Goal: Check status: Check status

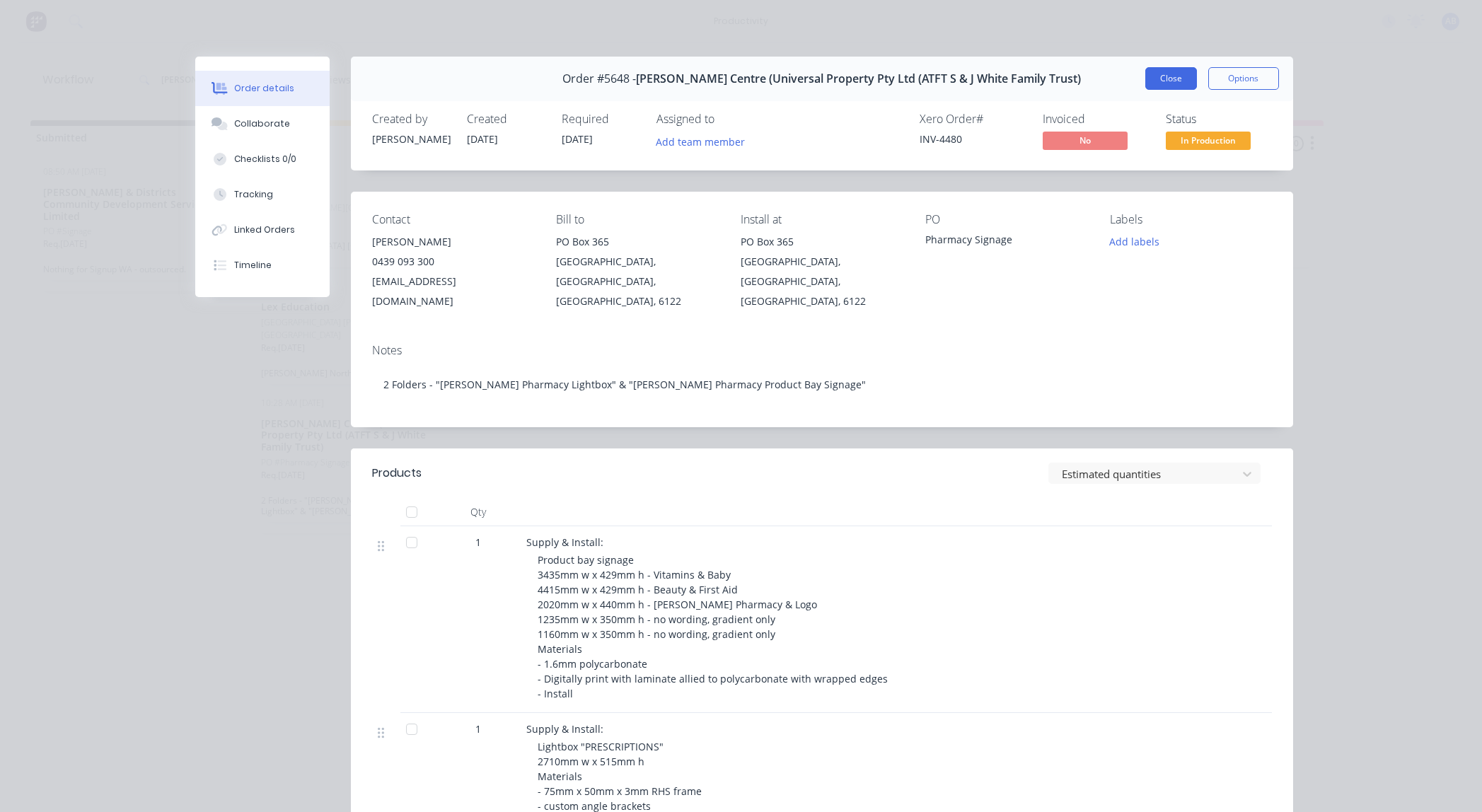
click at [1173, 80] on button "Close" at bounding box center [1171, 79] width 52 height 23
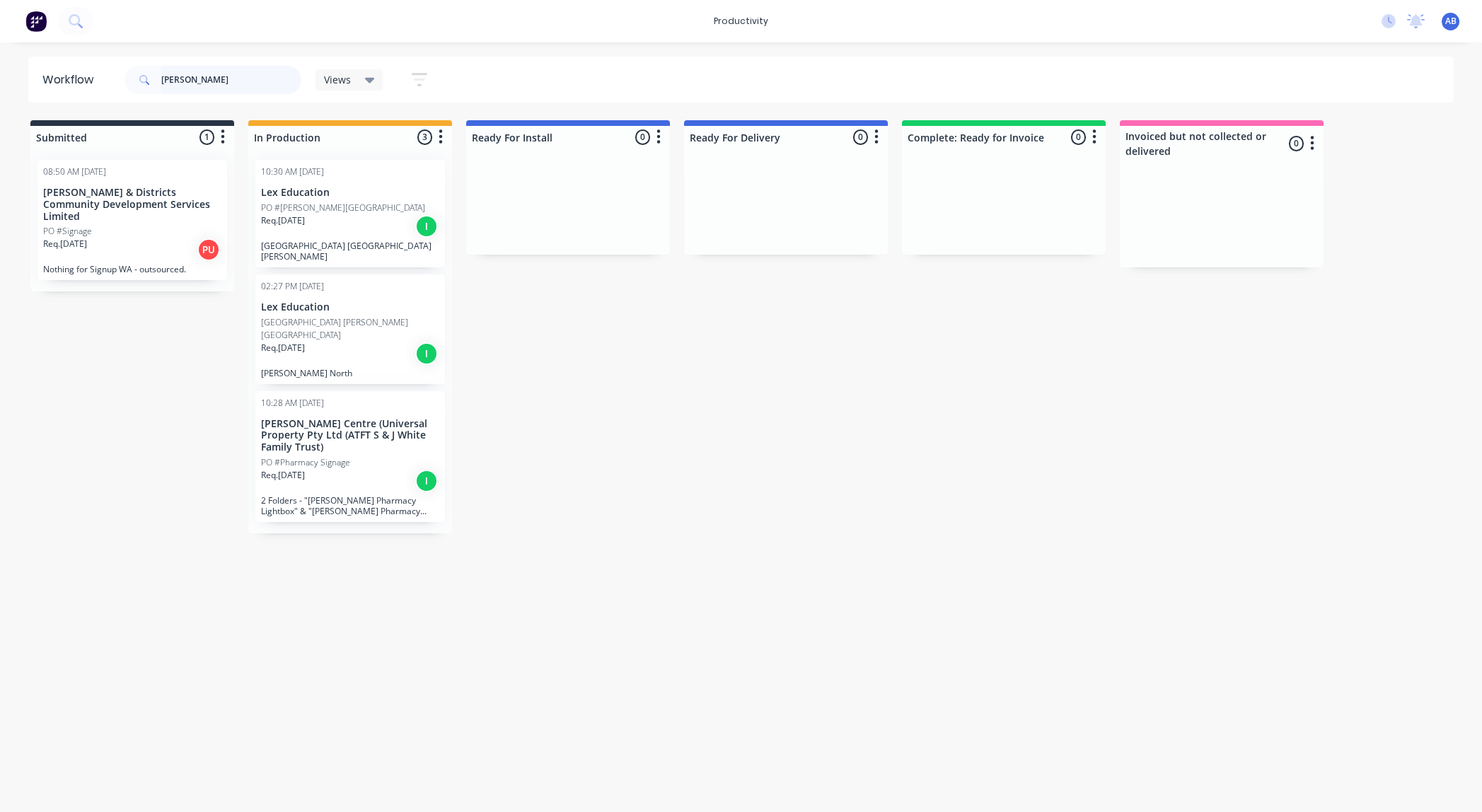
drag, startPoint x: 198, startPoint y: 79, endPoint x: 115, endPoint y: 79, distance: 83.0
click at [116, 79] on header "Workflow [PERSON_NAME] Views Save new view None (Default) edit Show/Hide status…" at bounding box center [742, 79] width 1426 height 46
type input "racing"
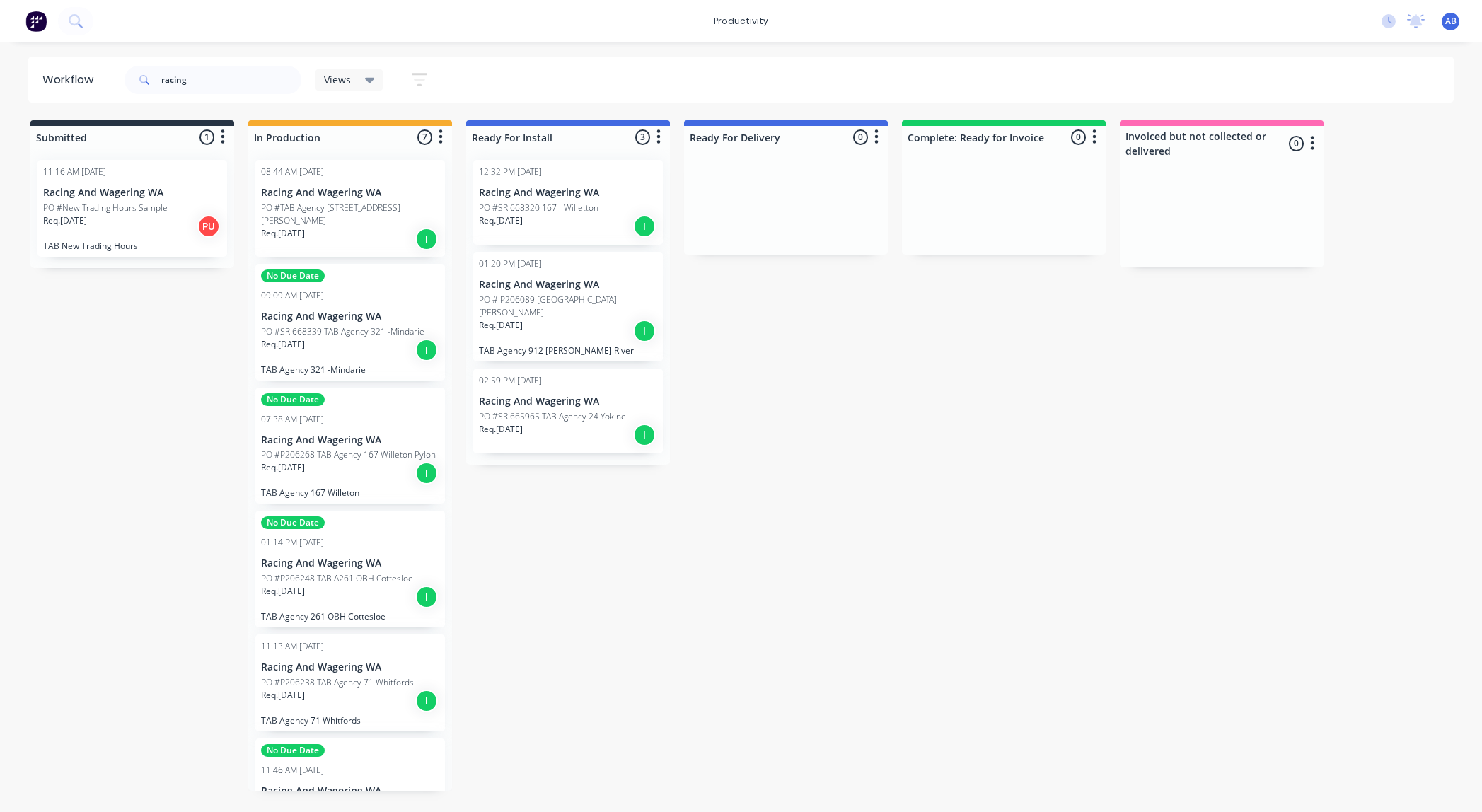
click at [313, 205] on p "PO #TAB Agency [STREET_ADDRESS][PERSON_NAME]" at bounding box center [350, 214] width 179 height 25
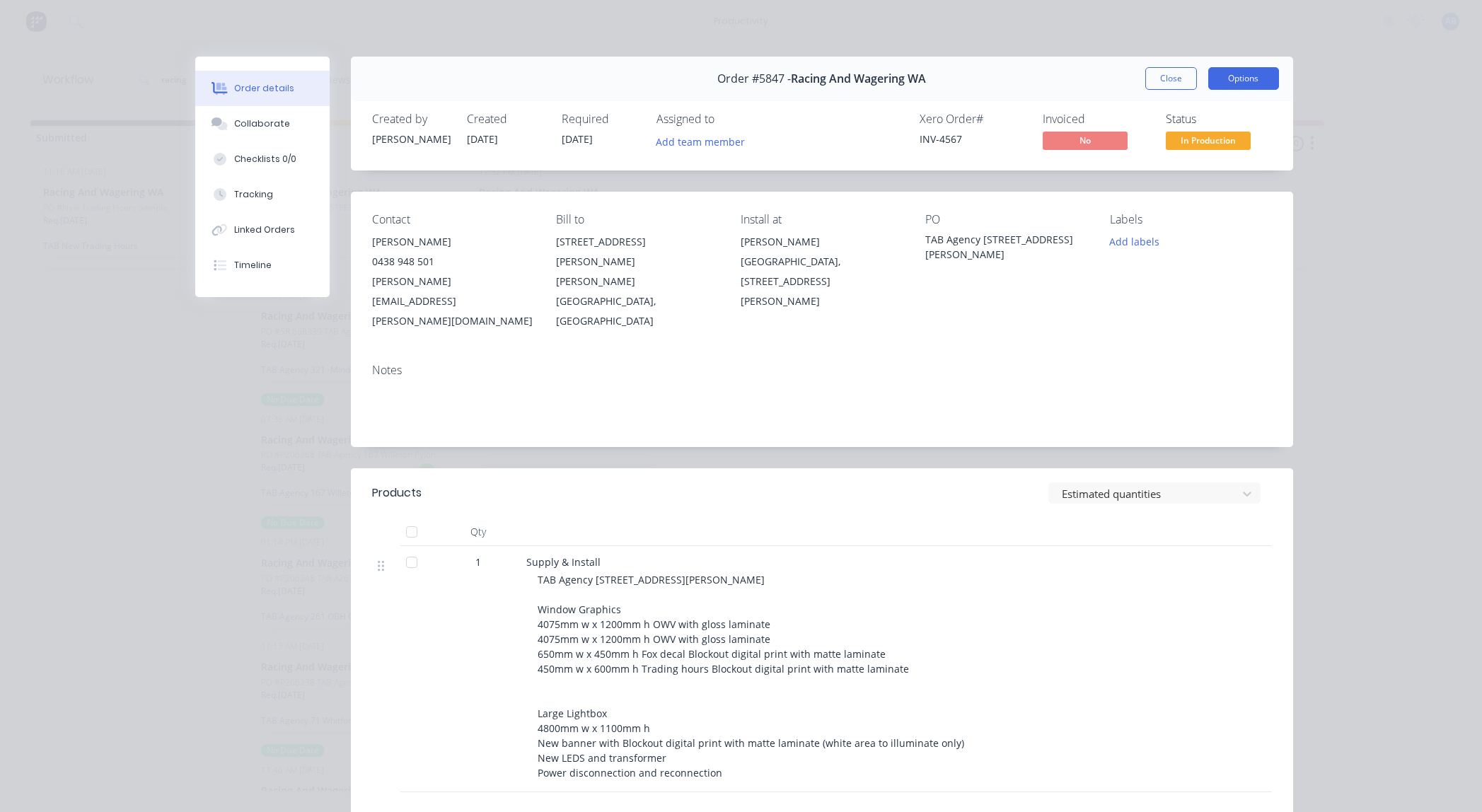
click at [1240, 79] on button "Options" at bounding box center [1243, 79] width 71 height 23
click at [1207, 150] on div "Work Order" at bounding box center [1204, 144] width 123 height 21
click at [1185, 167] on div "Standard" at bounding box center [1204, 171] width 123 height 21
click at [1165, 82] on button "Close" at bounding box center [1171, 79] width 52 height 23
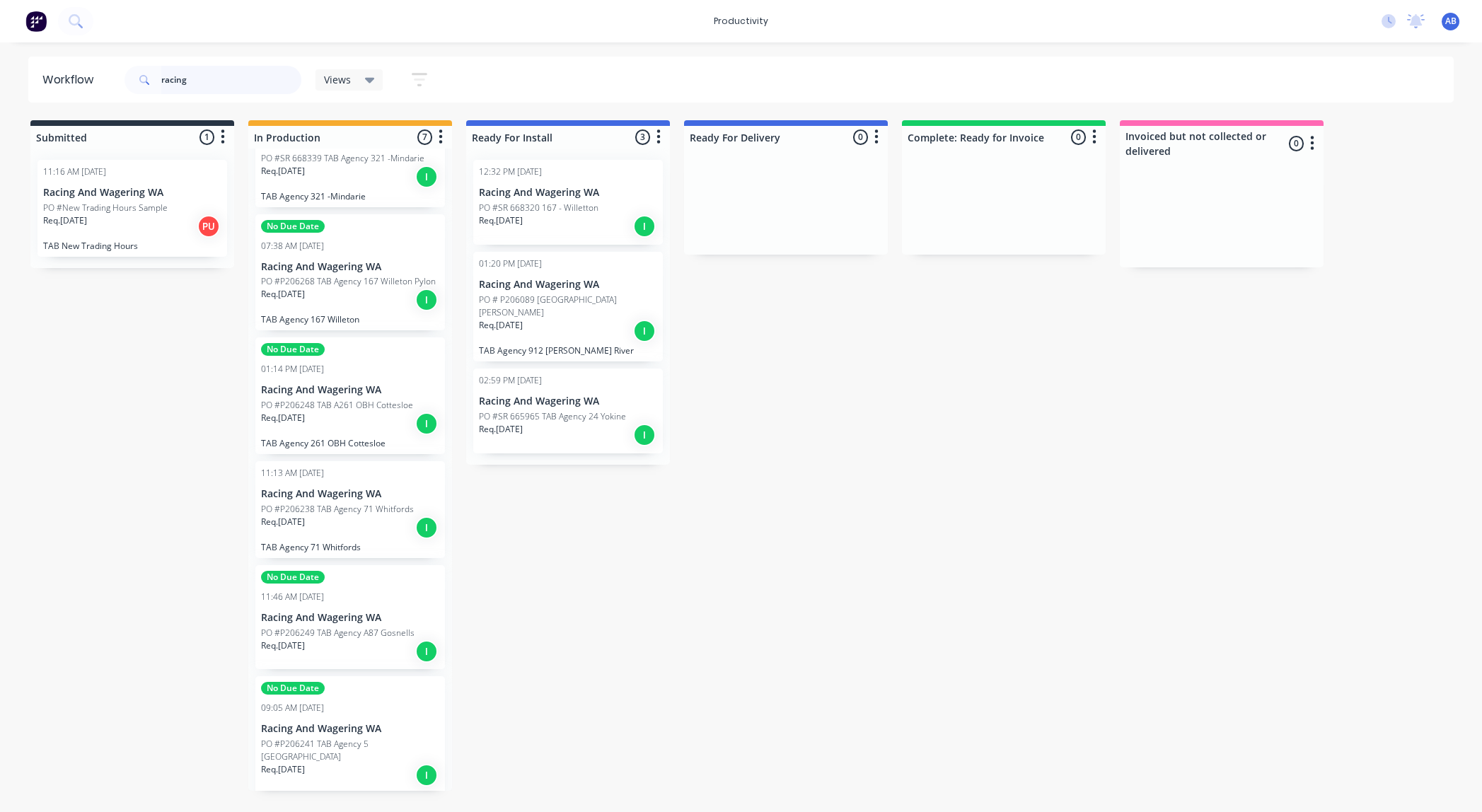
scroll to position [187, 0]
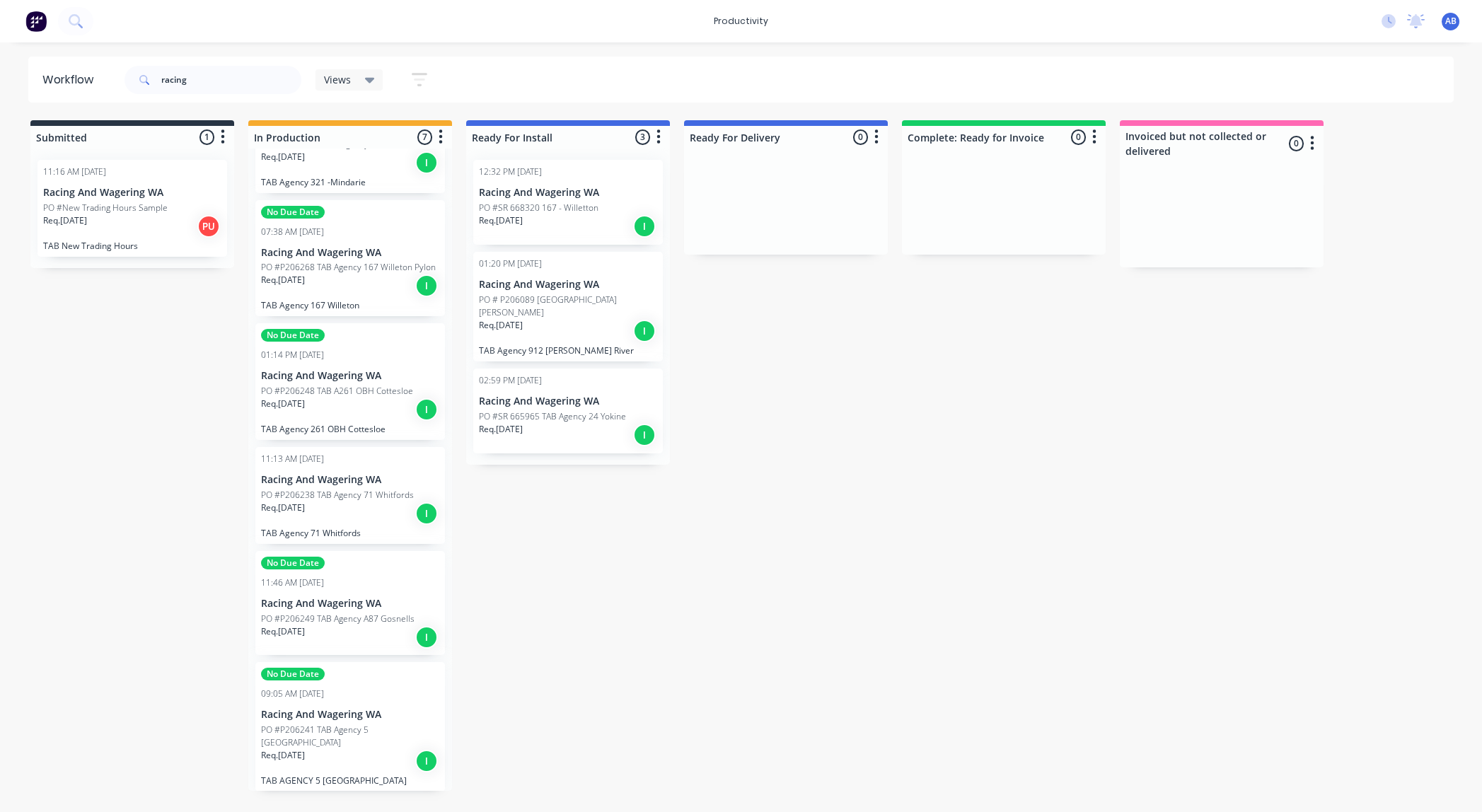
click at [357, 580] on div "No Due Date 11:46 AM [DATE] Racing And Wagering WA PO #P206249 TAB Agency A87 G…" at bounding box center [350, 603] width 190 height 104
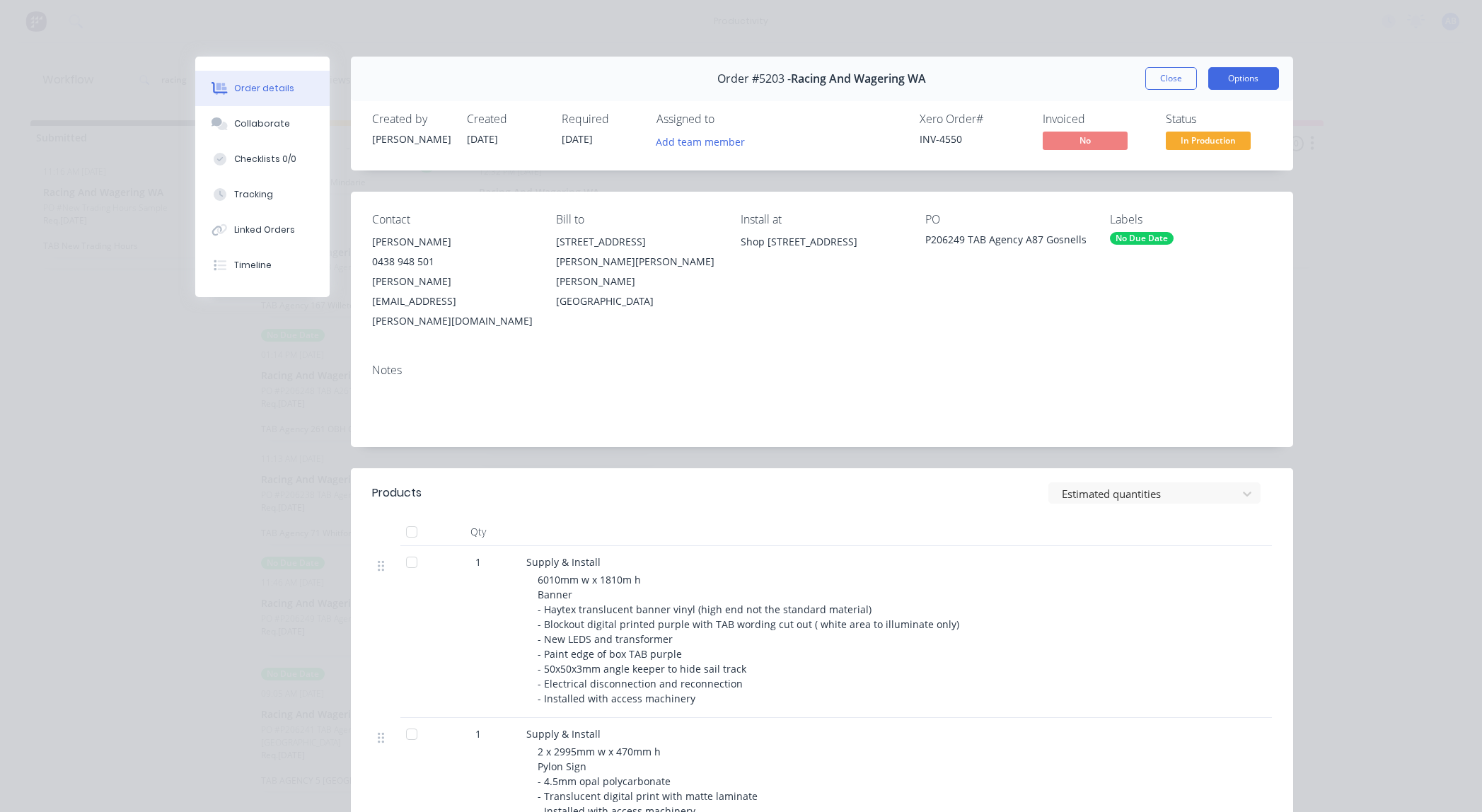
click at [1234, 77] on button "Options" at bounding box center [1243, 79] width 71 height 23
click at [1181, 140] on div "Work Order" at bounding box center [1204, 144] width 123 height 21
click at [1173, 170] on div "Standard" at bounding box center [1204, 171] width 123 height 21
